Goal: Transaction & Acquisition: Purchase product/service

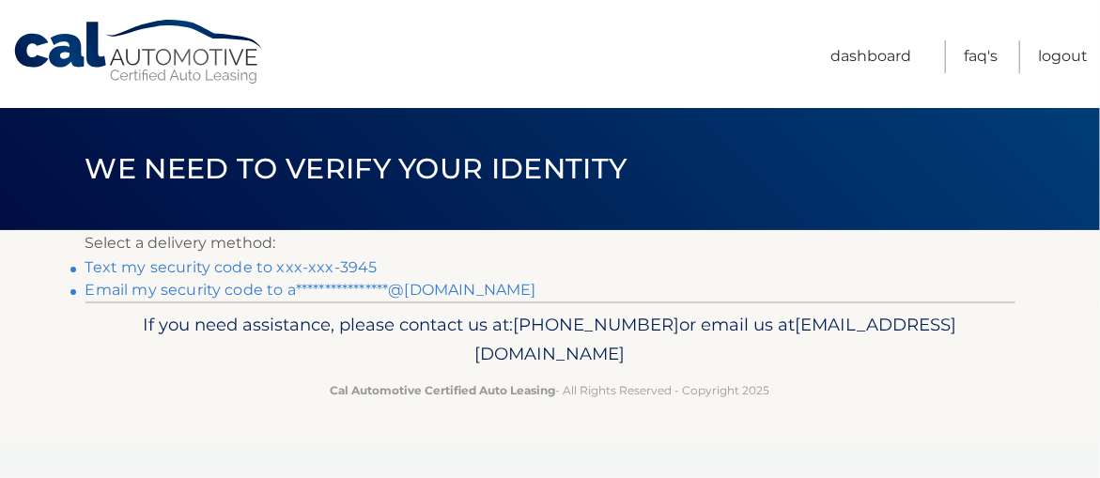
click at [342, 268] on link "Text my security code to xxx-xxx-3945" at bounding box center [232, 267] width 292 height 18
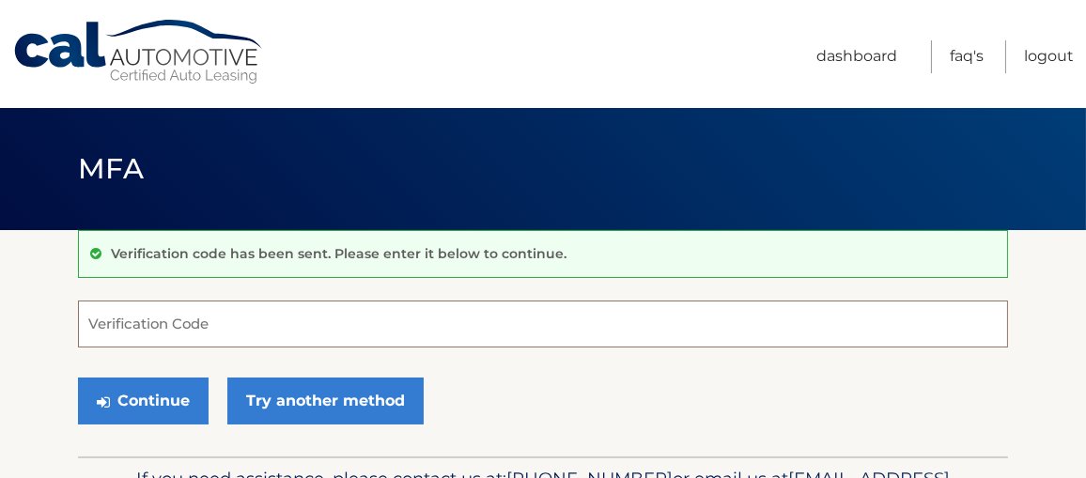
click at [285, 321] on input "Verification Code" at bounding box center [543, 324] width 930 height 47
click at [282, 331] on input "Verification Code" at bounding box center [543, 324] width 930 height 47
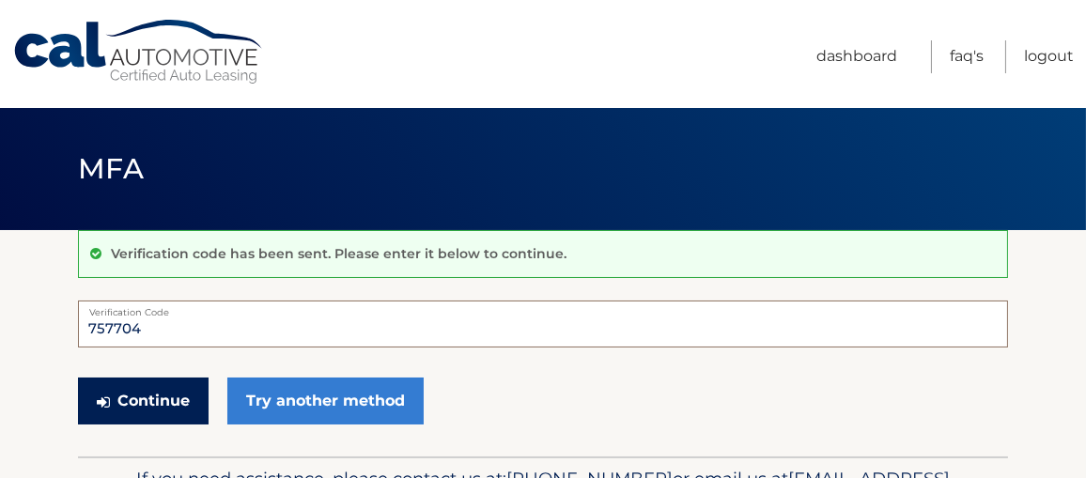
type input "757704"
click at [178, 403] on button "Continue" at bounding box center [143, 401] width 131 height 47
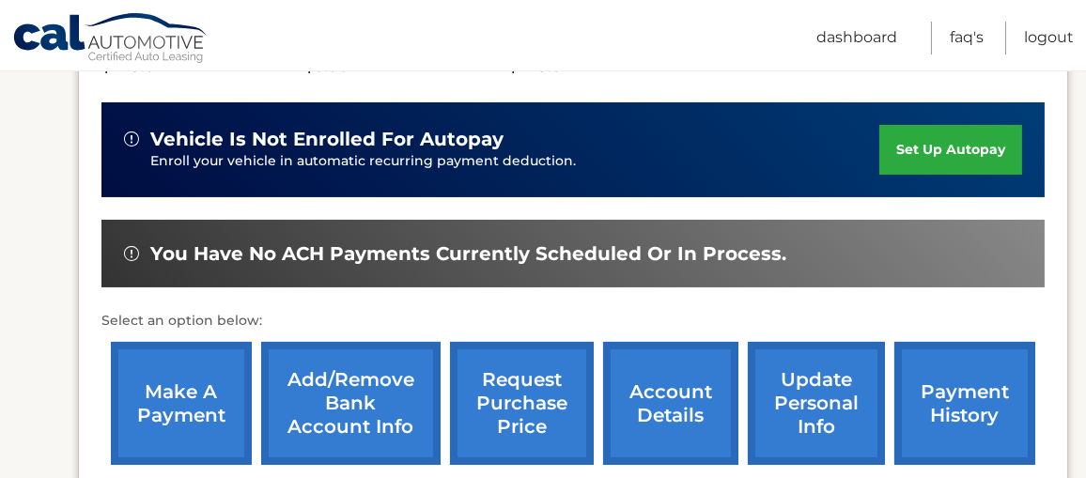
scroll to position [465, 0]
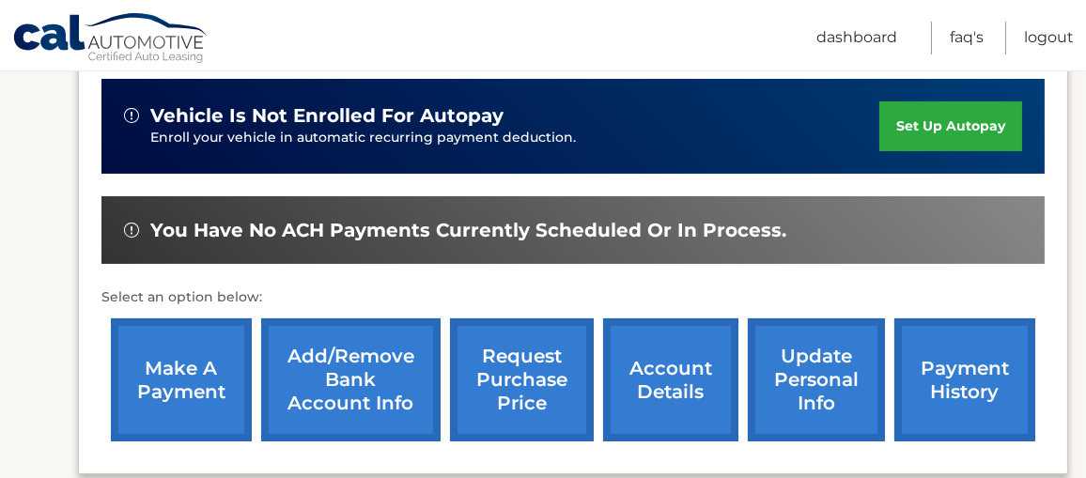
click at [178, 377] on link "make a payment" at bounding box center [181, 380] width 141 height 123
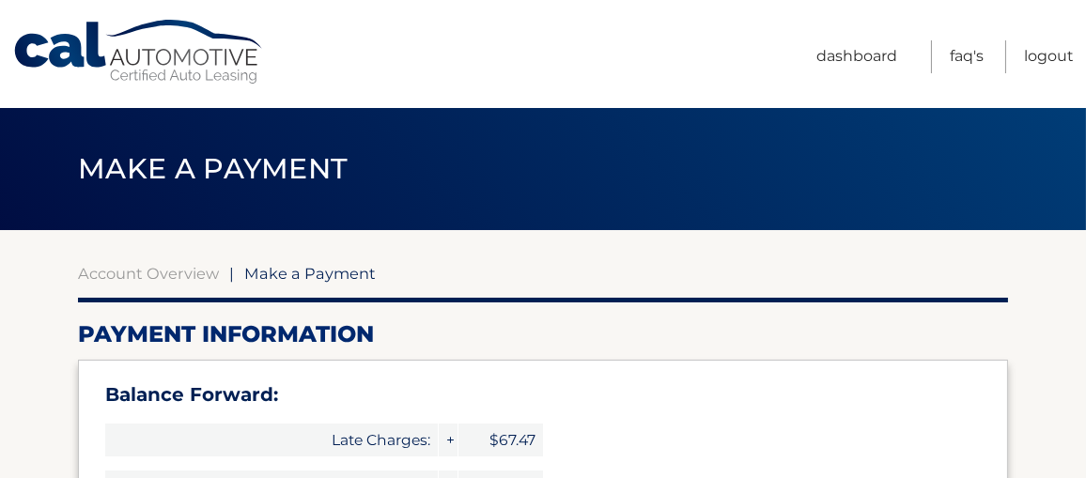
type input "967.15"
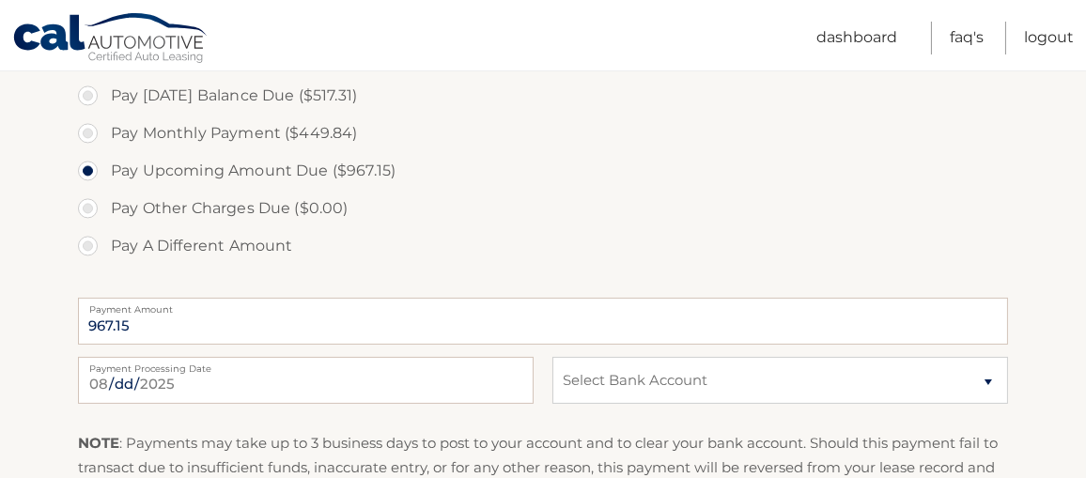
scroll to position [708, 0]
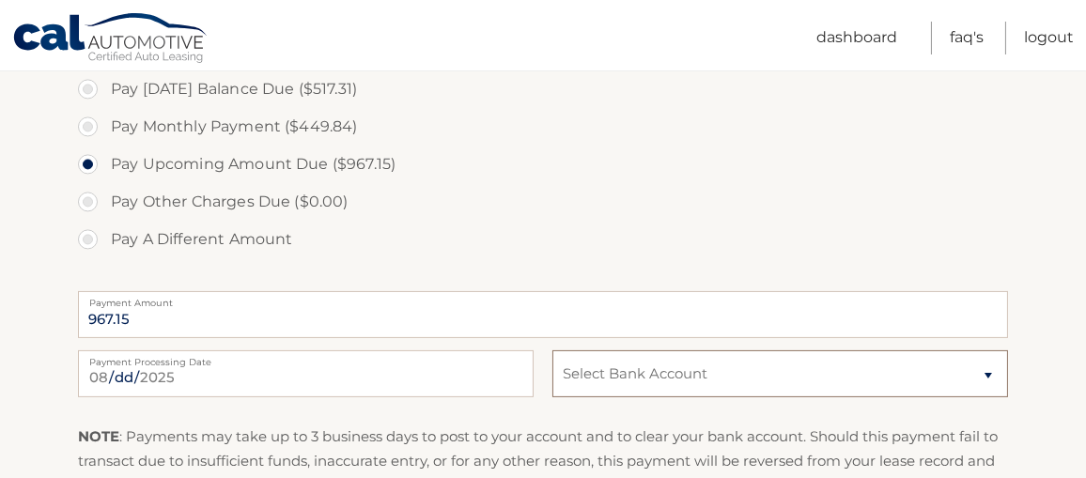
click at [674, 377] on select "Select Bank Account Checking JPMORGAN CHASE BANK, NA *****9133 Checking JPMORGA…" at bounding box center [781, 374] width 456 height 47
select select "YTg5MTM1NGQtMWEyZi00NWQ0LWFjMTYtZjk2ZTliZjM3MGQ5"
click at [553, 351] on select "Select Bank Account Checking JPMORGAN CHASE BANK, NA *****9133 Checking JPMORGA…" at bounding box center [781, 374] width 456 height 47
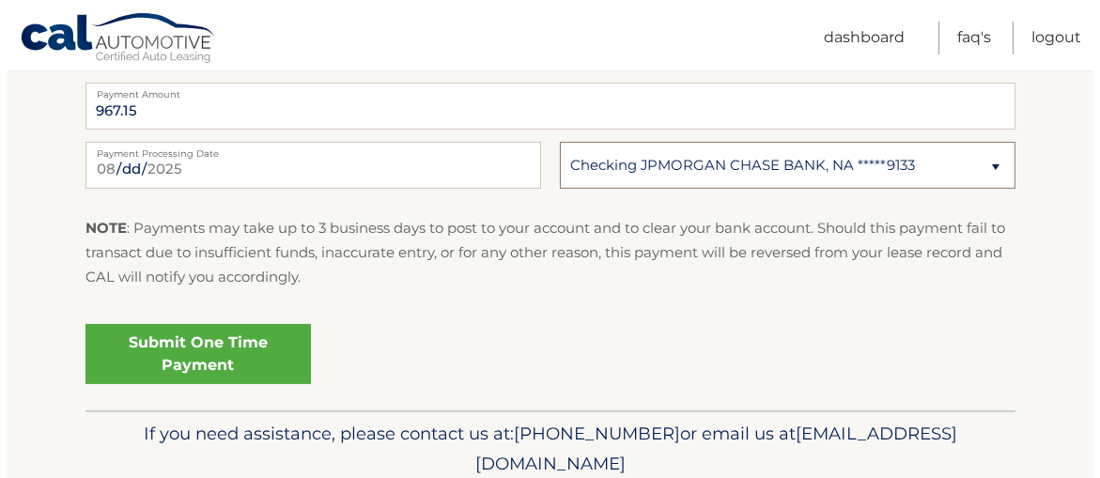
scroll to position [919, 0]
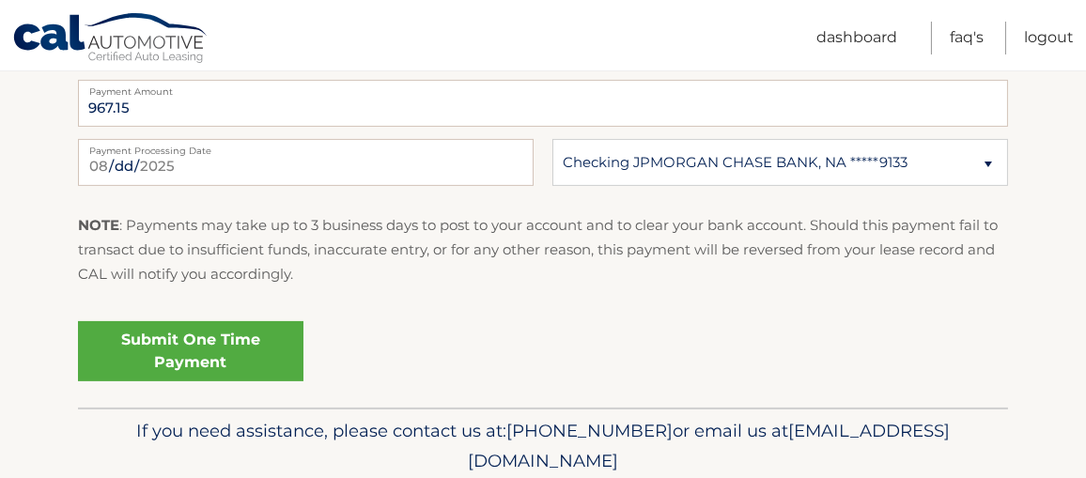
click at [214, 346] on link "Submit One Time Payment" at bounding box center [191, 351] width 226 height 60
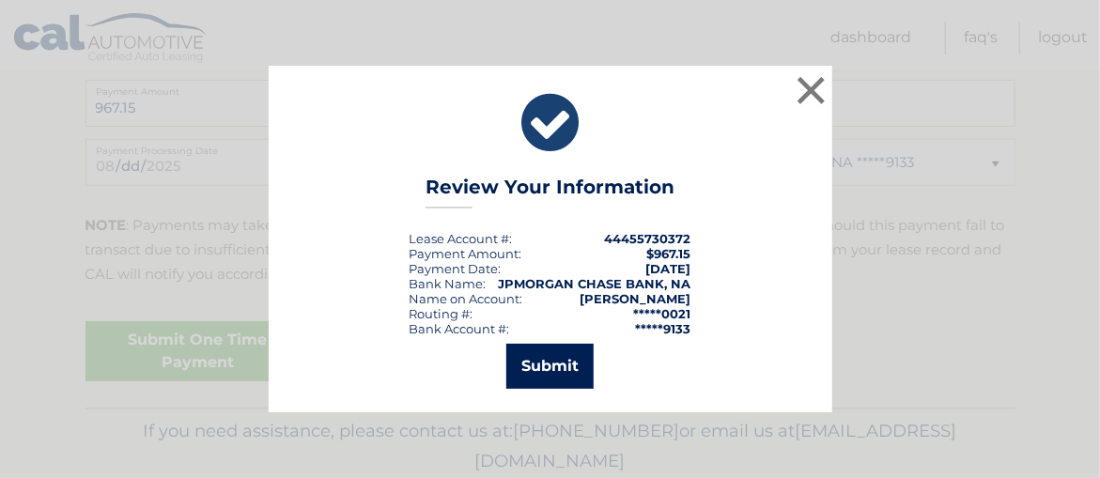
click at [557, 366] on button "Submit" at bounding box center [549, 366] width 87 height 45
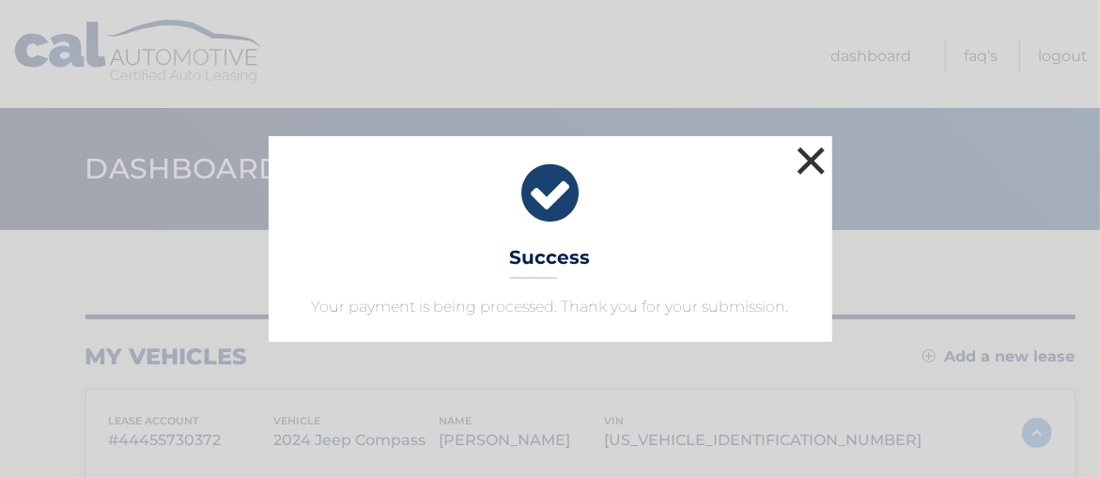
click at [818, 161] on button "×" at bounding box center [812, 161] width 38 height 38
